Goal: Task Accomplishment & Management: Use online tool/utility

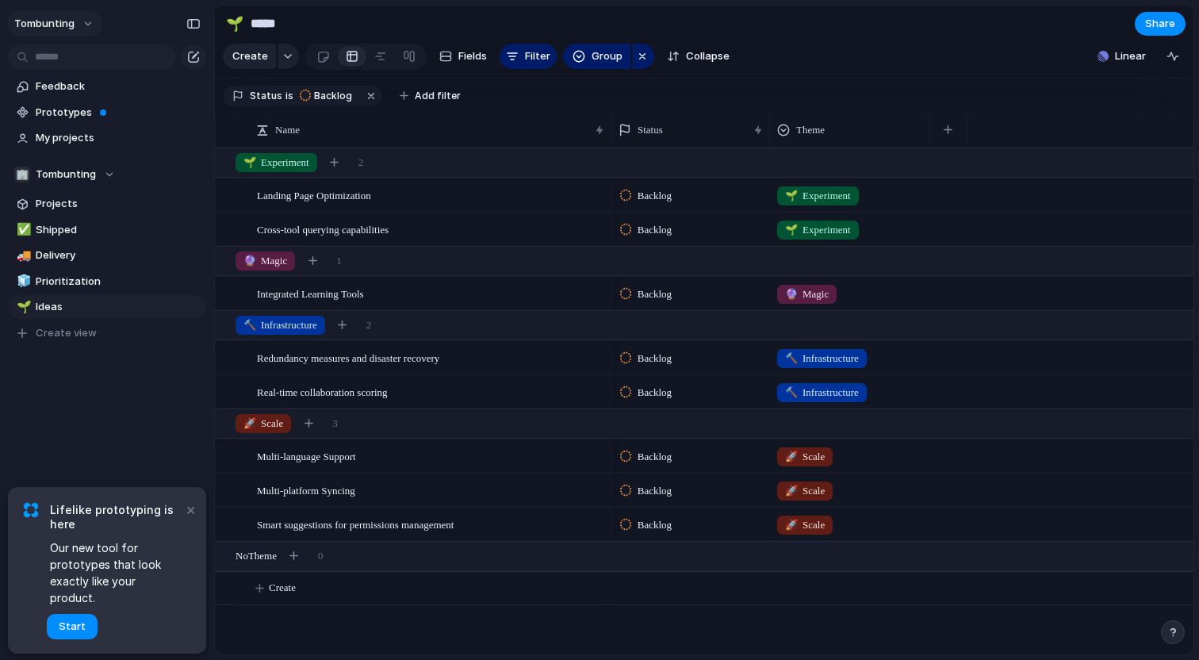
click at [94, 25] on button "tombunting" at bounding box center [54, 23] width 95 height 25
click at [100, 378] on div "Settings Invite members Change theme Sign out" at bounding box center [599, 330] width 1199 height 660
click at [59, 201] on span "Projects" at bounding box center [118, 204] width 165 height 16
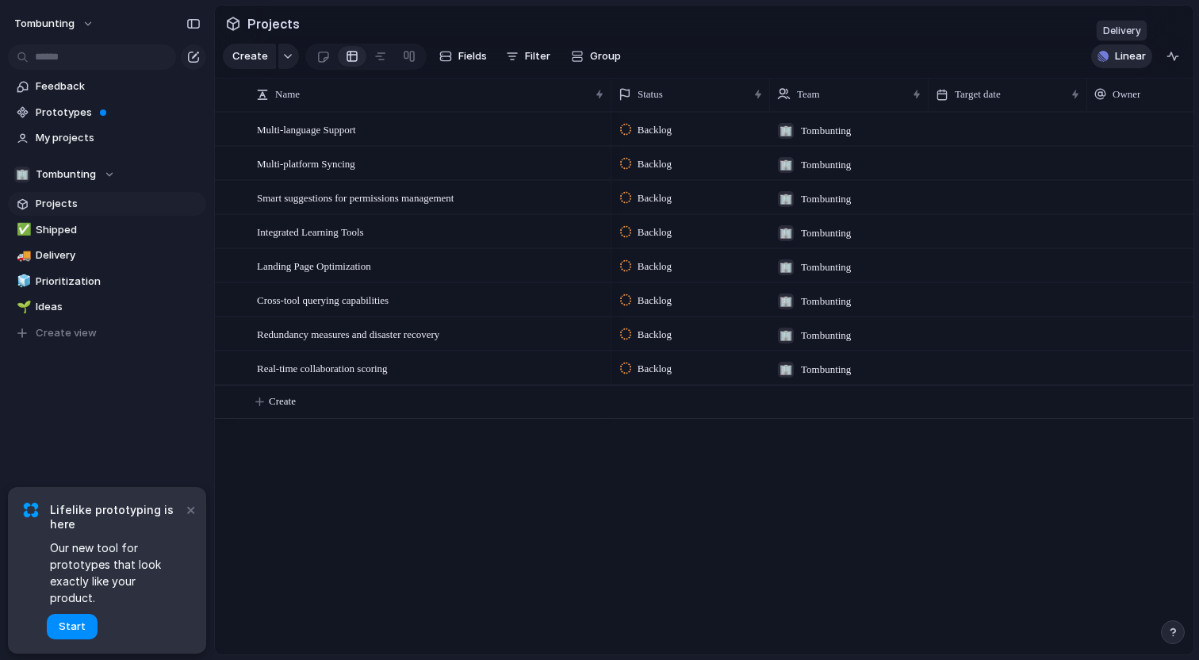
click at [1112, 58] on button "Linear" at bounding box center [1121, 56] width 61 height 24
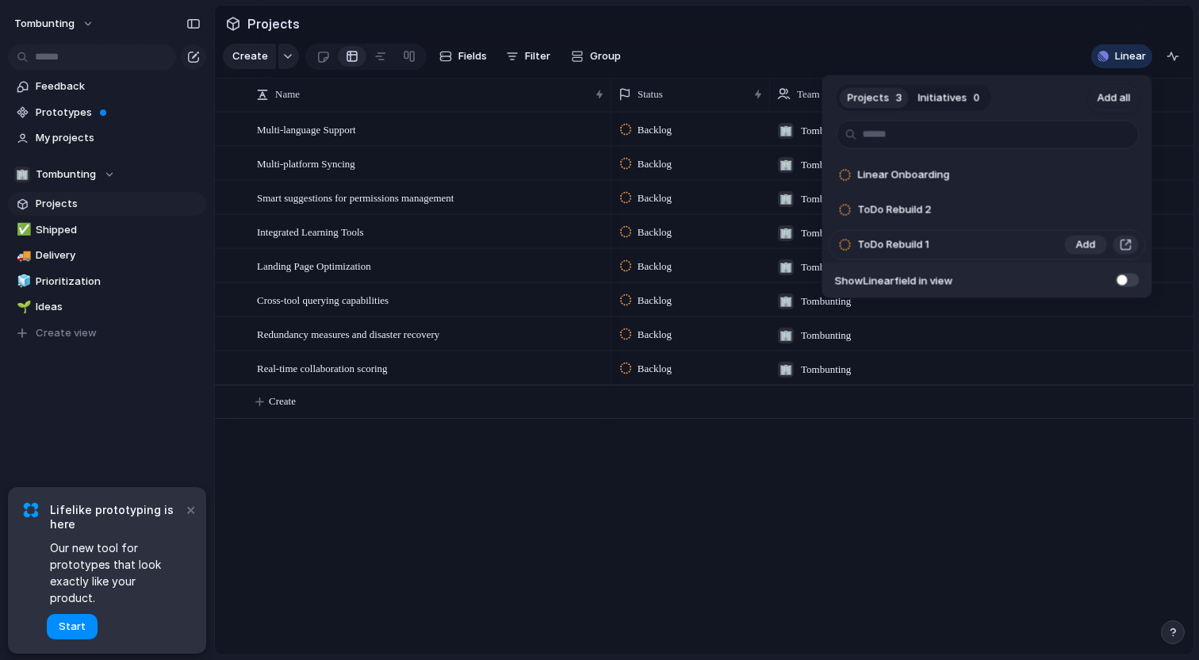
click at [920, 252] on span "ToDo Rebuild 1" at bounding box center [893, 245] width 71 height 16
click at [1130, 240] on button "button" at bounding box center [1125, 244] width 17 height 19
click at [1123, 276] on span at bounding box center [1127, 279] width 24 height 13
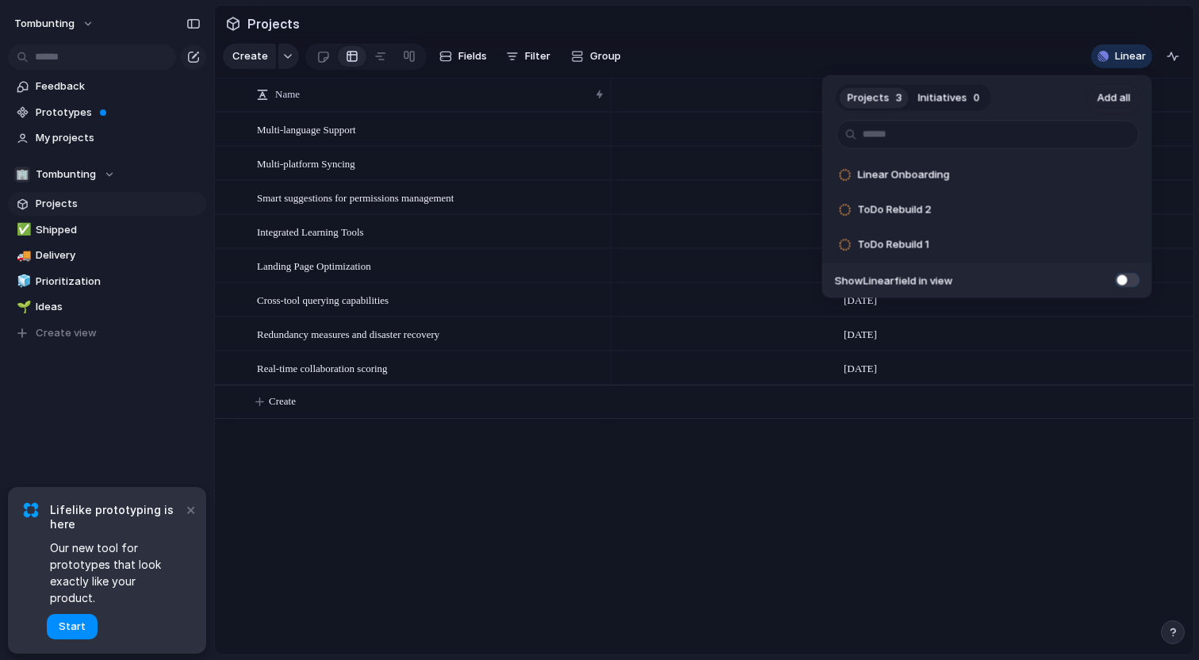
scroll to position [0, 568]
click at [1132, 278] on span at bounding box center [1127, 279] width 24 height 13
